Goal: Transaction & Acquisition: Purchase product/service

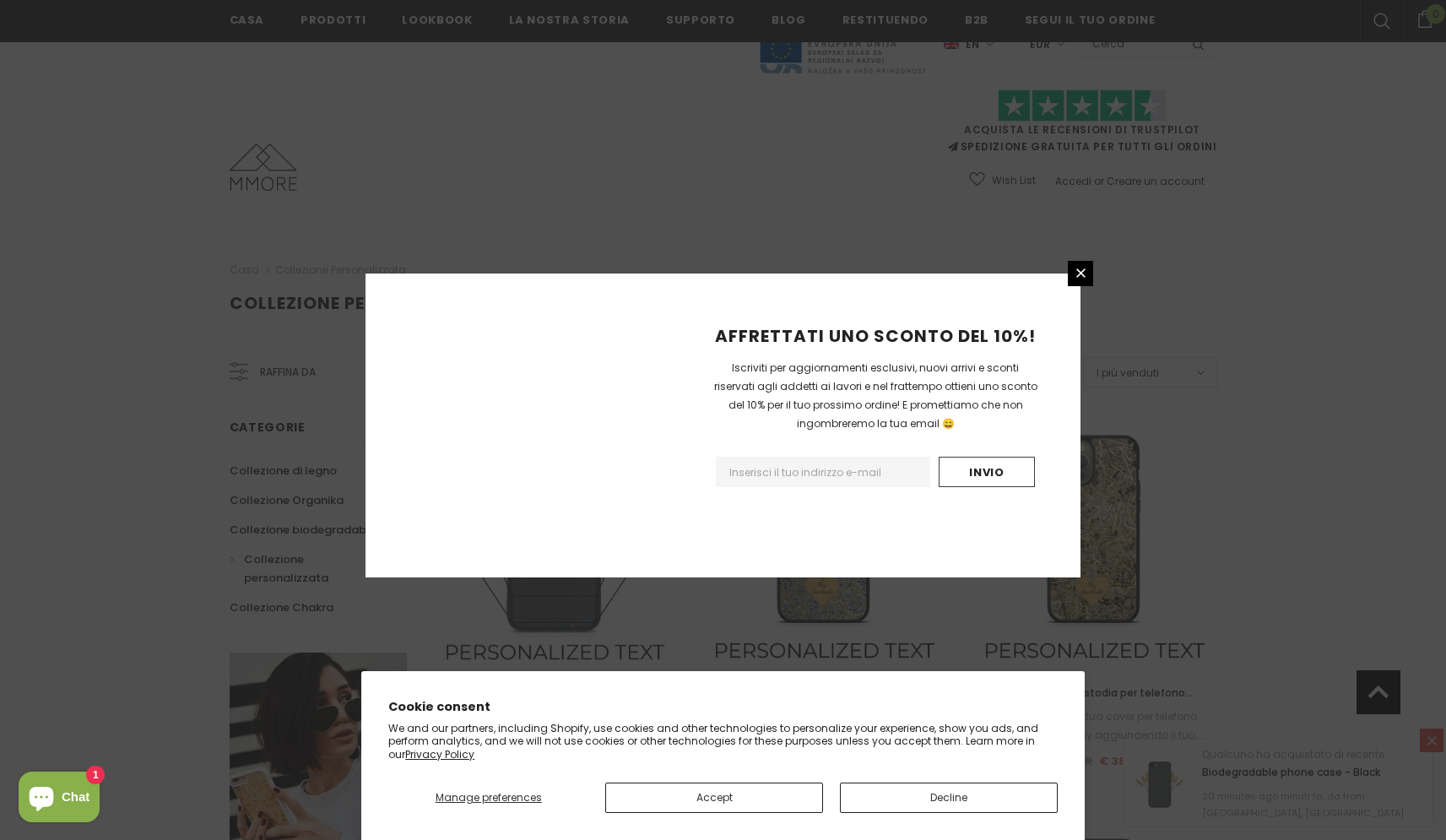
scroll to position [1828, 0]
